Goal: Transaction & Acquisition: Purchase product/service

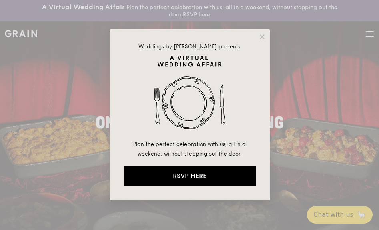
click at [258, 31] on div "Weddings by [PERSON_NAME] presents Plan the perfect celebration with us, all in…" at bounding box center [190, 114] width 160 height 171
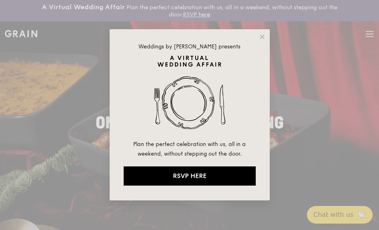
click at [261, 38] on icon at bounding box center [262, 36] width 4 height 4
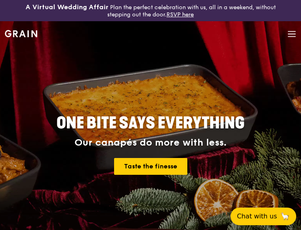
click at [285, 33] on div "Grain logo Meals On Demand Weddings Catering Why Grain Contact us" at bounding box center [150, 34] width 291 height 27
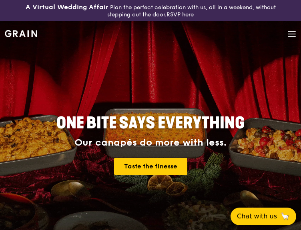
click at [292, 34] on icon at bounding box center [291, 34] width 9 height 9
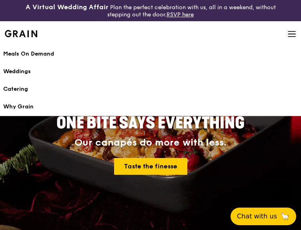
click at [33, 56] on div "Meals On Demand" at bounding box center [150, 54] width 294 height 8
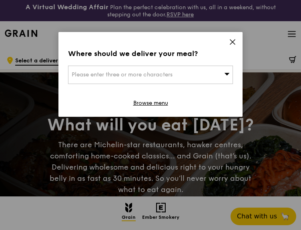
click at [229, 42] on icon at bounding box center [232, 41] width 7 height 7
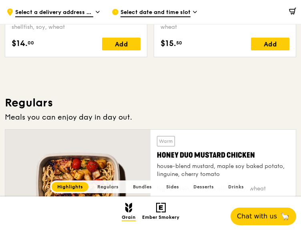
scroll to position [447, 0]
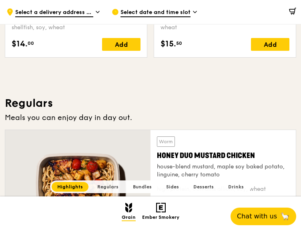
click at [97, 10] on icon at bounding box center [98, 11] width 4 height 7
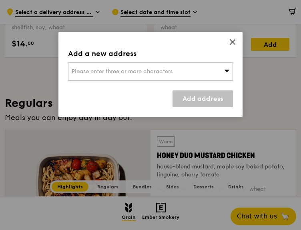
click at [145, 70] on span "Please enter three or more characters" at bounding box center [122, 71] width 101 height 7
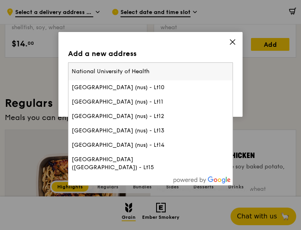
scroll to position [0, 0]
type input "National University of Health singapore"
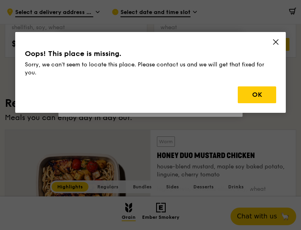
click at [274, 37] on div "Oops! This place is missing. Sorry, we can't seem to locate this place. Please …" at bounding box center [150, 72] width 271 height 81
click at [273, 39] on icon at bounding box center [275, 41] width 7 height 7
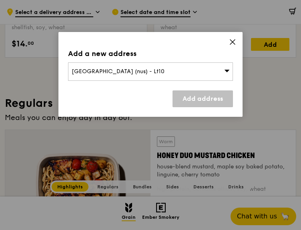
click at [230, 46] on span at bounding box center [232, 43] width 7 height 9
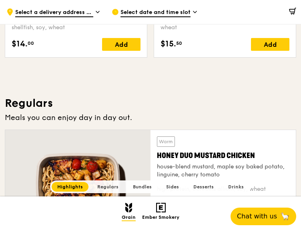
click at [73, 14] on span "Select a delivery address or Food Point" at bounding box center [54, 12] width 78 height 9
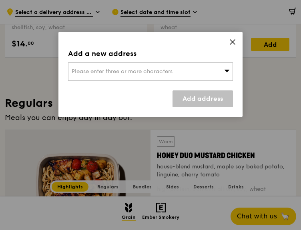
click at [133, 74] on span "Please enter three or more characters" at bounding box center [122, 71] width 101 height 7
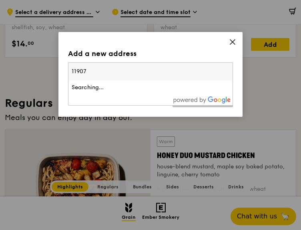
type input "119074"
click at [131, 89] on div "[STREET_ADDRESS]" at bounding box center [131, 88] width 118 height 8
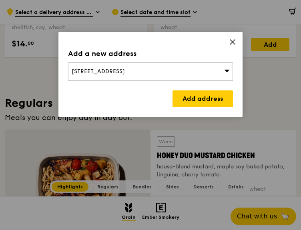
click at [202, 98] on link "Add address" at bounding box center [202, 98] width 60 height 17
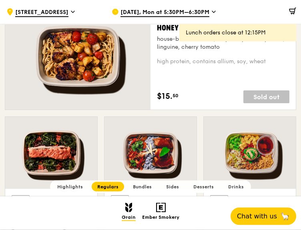
scroll to position [575, 0]
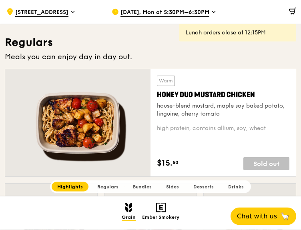
click at [196, 11] on span "[DATE], Mon at 5:30PM–6:30PM" at bounding box center [164, 12] width 89 height 9
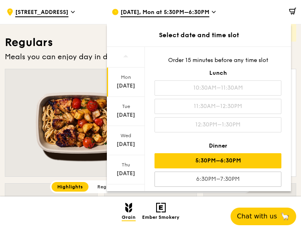
click at [127, 111] on div "Oct 7" at bounding box center [126, 115] width 36 height 8
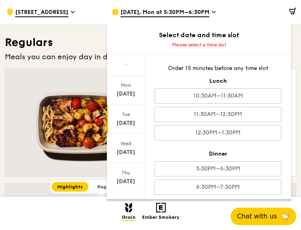
click at [58, 176] on div at bounding box center [77, 122] width 145 height 107
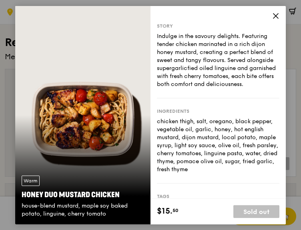
click at [274, 19] on icon at bounding box center [275, 15] width 7 height 7
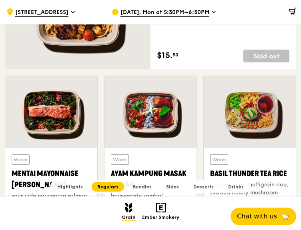
scroll to position [602, 0]
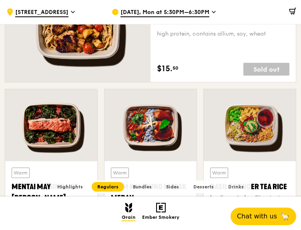
click at [16, 193] on div "Mentai Mayonnaise [PERSON_NAME]" at bounding box center [51, 192] width 79 height 22
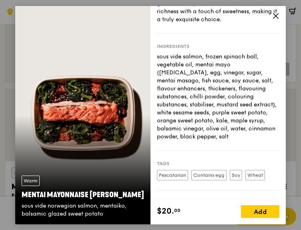
scroll to position [73, 0]
click at [276, 18] on icon at bounding box center [275, 15] width 7 height 7
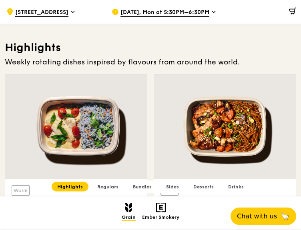
scroll to position [230, 0]
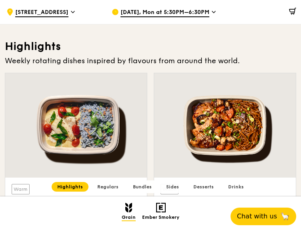
click at [12, 212] on div "thai style green [PERSON_NAME], seared dory, butterfly blue pea rice" at bounding box center [76, 218] width 129 height 16
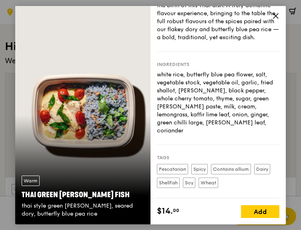
scroll to position [38, 0]
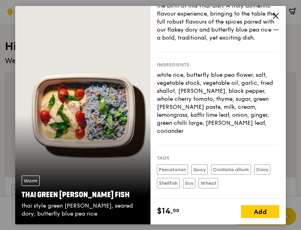
click at [273, 21] on span at bounding box center [275, 16] width 7 height 9
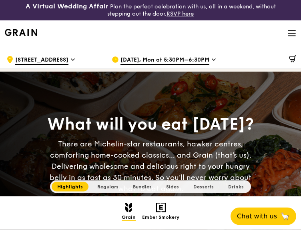
scroll to position [0, 0]
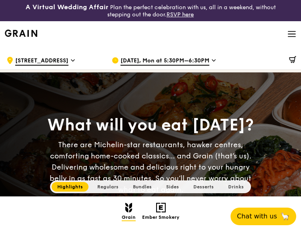
click at [289, 35] on icon at bounding box center [291, 34] width 9 height 9
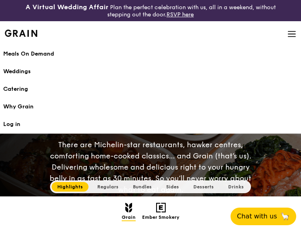
click at [160, 212] on img at bounding box center [161, 208] width 10 height 10
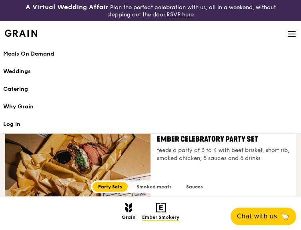
click at [26, 58] on h1 "Meals On Demand" at bounding box center [150, 54] width 294 height 8
click at [18, 60] on link "Meals On Demand" at bounding box center [150, 54] width 294 height 18
click at [35, 56] on h1 "Meals On Demand" at bounding box center [150, 54] width 294 height 8
click at [27, 55] on h1 "Meals On Demand" at bounding box center [150, 54] width 294 height 8
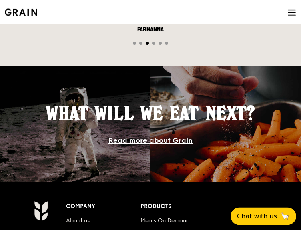
scroll to position [966, 0]
click at [177, 222] on link "Meals On Demand" at bounding box center [164, 220] width 49 height 7
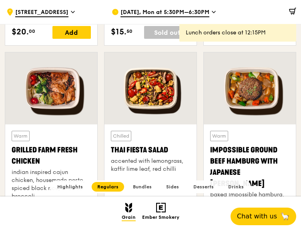
scroll to position [847, 0]
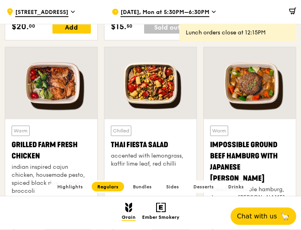
click at [54, 147] on div "Grilled Farm Fresh Chicken" at bounding box center [51, 151] width 79 height 22
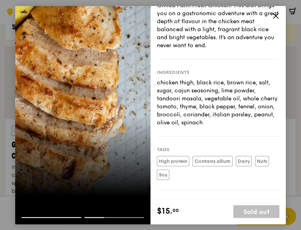
scroll to position [54, 0]
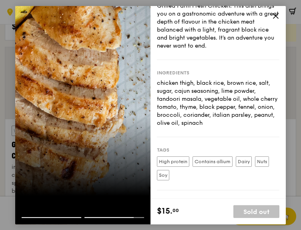
click at [273, 19] on icon at bounding box center [275, 15] width 7 height 7
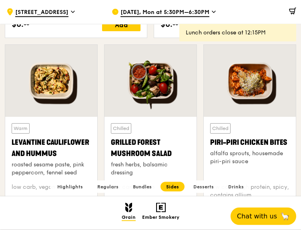
scroll to position [1896, 0]
click at [65, 146] on div "Levantine Cauliflower and Hummus" at bounding box center [51, 148] width 79 height 22
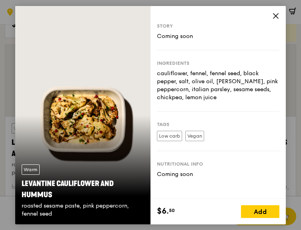
click at [278, 17] on icon at bounding box center [275, 15] width 7 height 7
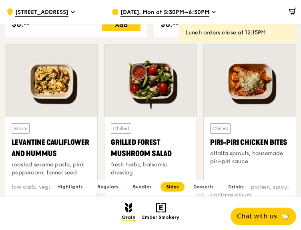
click at [157, 149] on div "Grilled Forest Mushroom Salad" at bounding box center [150, 148] width 79 height 22
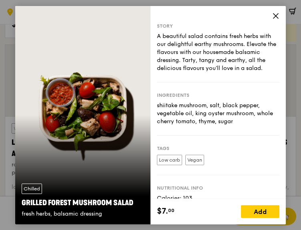
click at [276, 17] on icon at bounding box center [275, 15] width 7 height 7
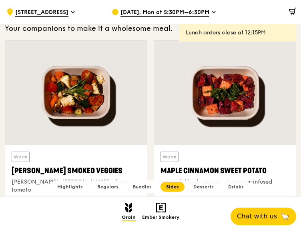
scroll to position [1699, 0]
click at [222, 170] on div "Maple Cinnamon Sweet Potato" at bounding box center [224, 171] width 129 height 11
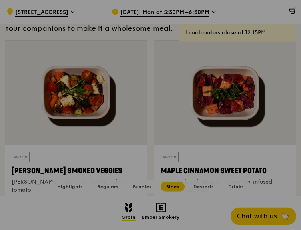
scroll to position [1700, 0]
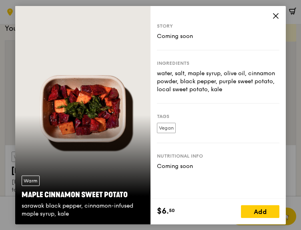
click at [275, 19] on icon at bounding box center [275, 15] width 7 height 7
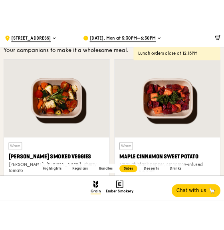
scroll to position [3789, 0]
